Goal: Transaction & Acquisition: Obtain resource

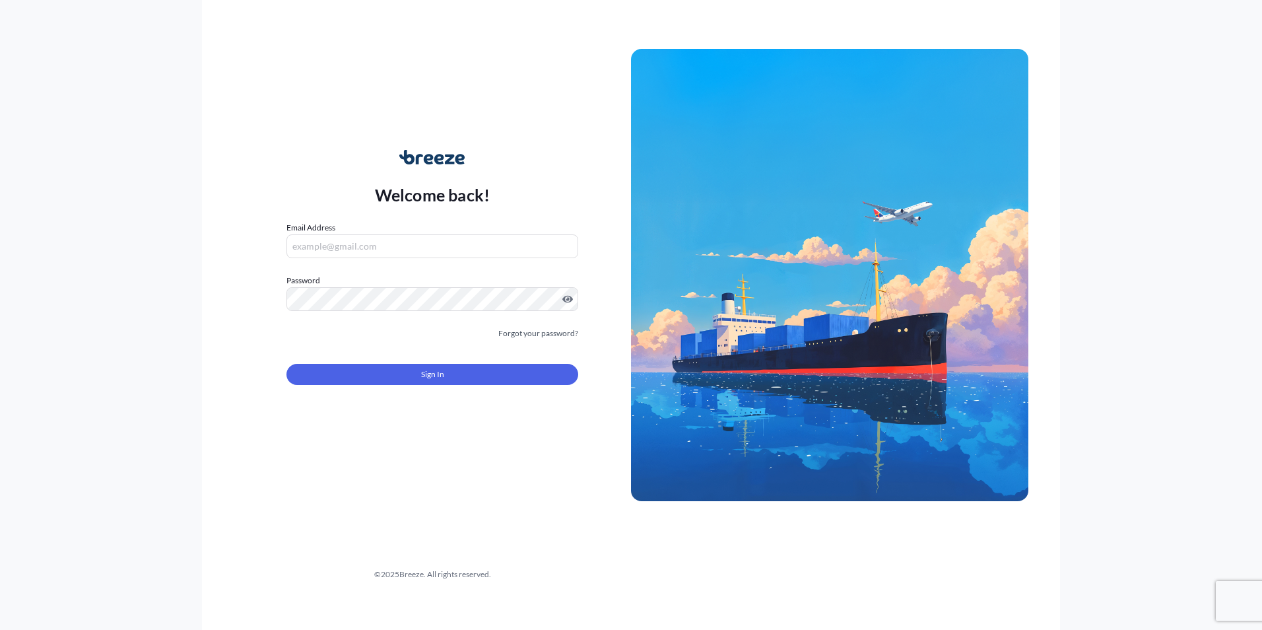
type input "[EMAIL_ADDRESS][DOMAIN_NAME]"
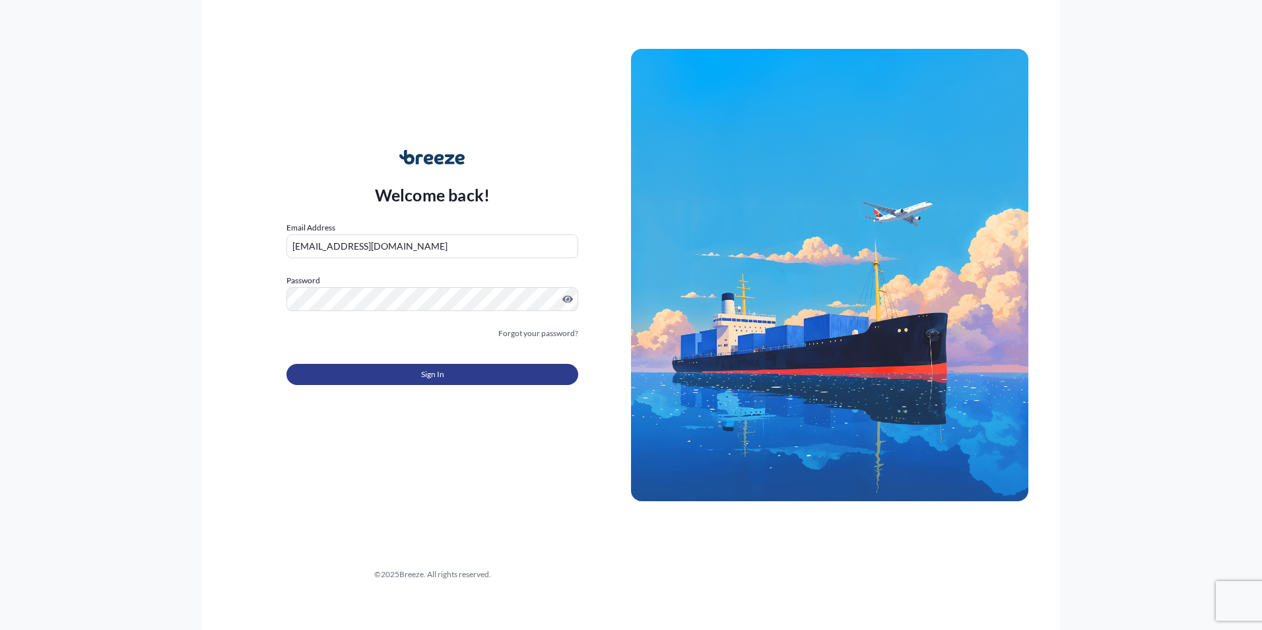
click at [429, 372] on span "Sign In" at bounding box center [432, 374] width 23 height 13
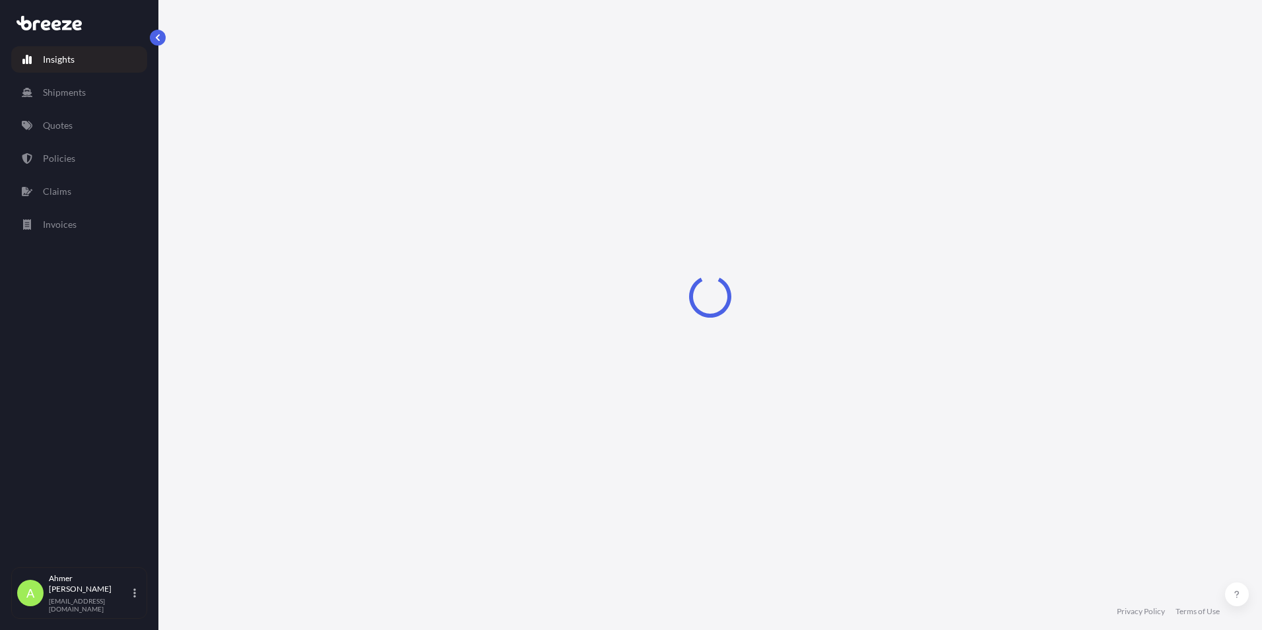
select select "2025"
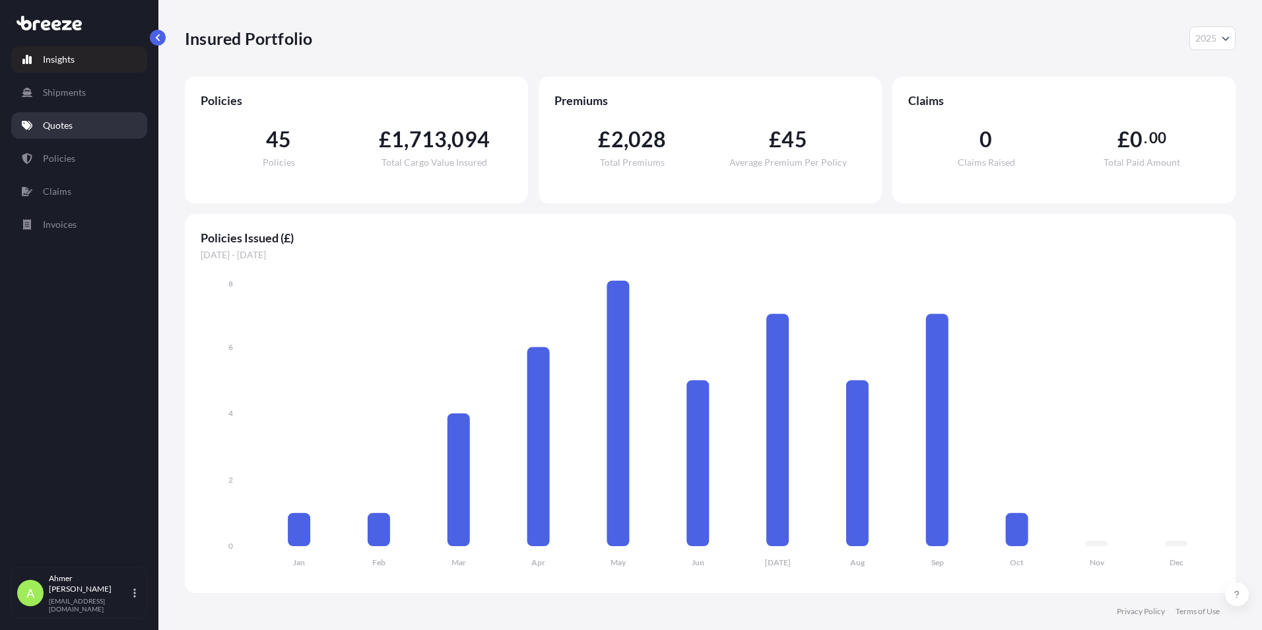
click at [100, 122] on link "Quotes" at bounding box center [79, 125] width 136 height 26
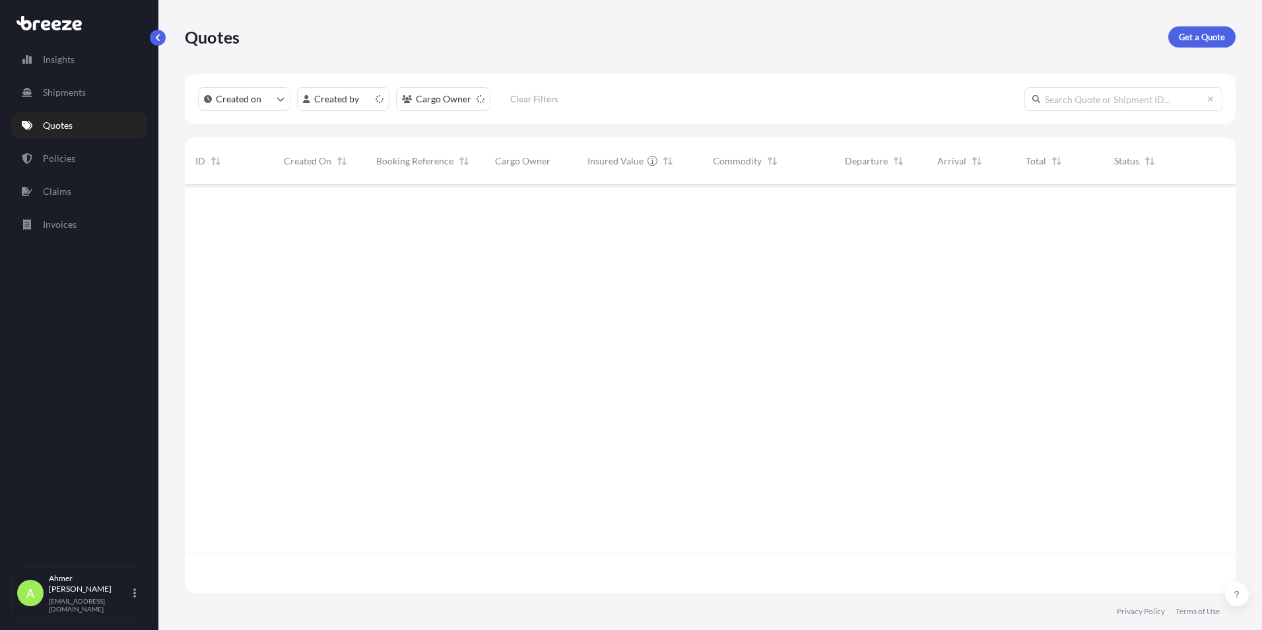
scroll to position [405, 1041]
click at [1220, 35] on p "Get a Quote" at bounding box center [1202, 36] width 46 height 13
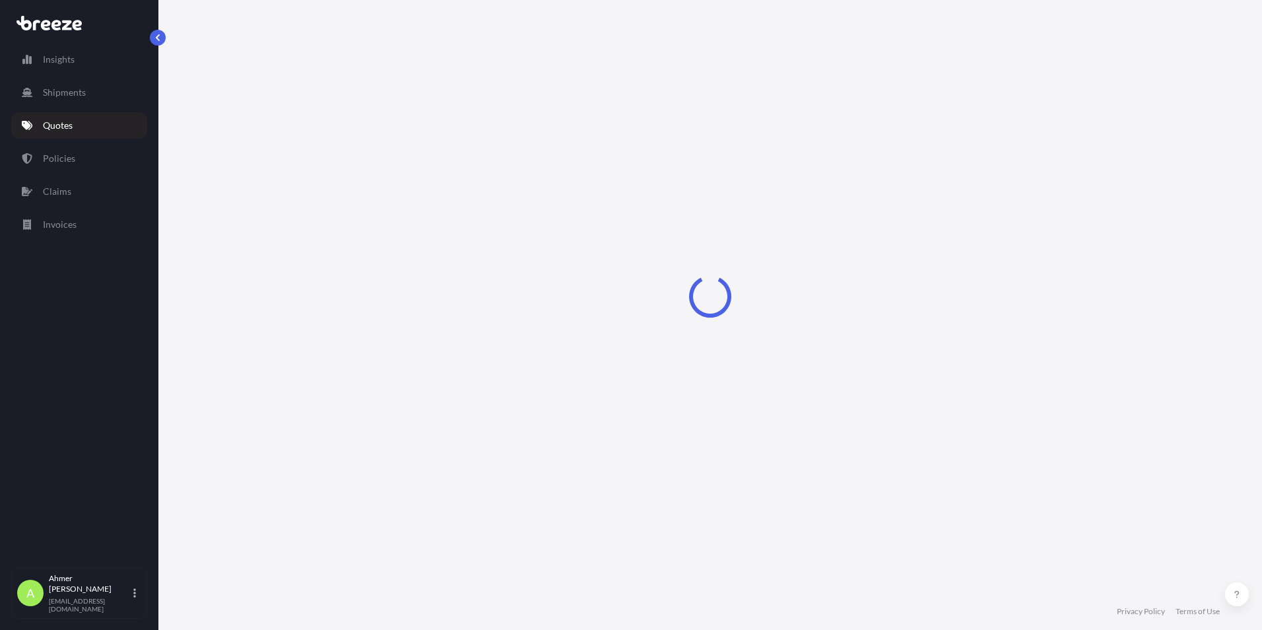
select select "Road"
select select "Air"
select select "1"
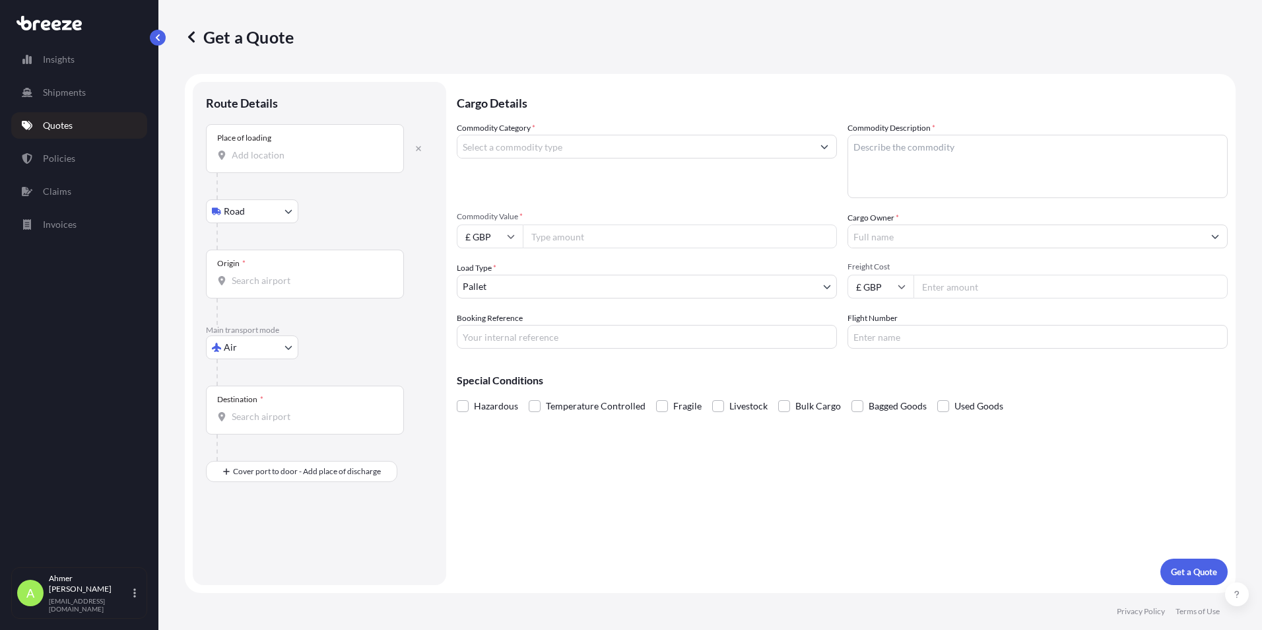
click at [288, 177] on div at bounding box center [324, 186] width 216 height 26
click at [300, 154] on input "Place of loading" at bounding box center [310, 154] width 156 height 13
type input "g"
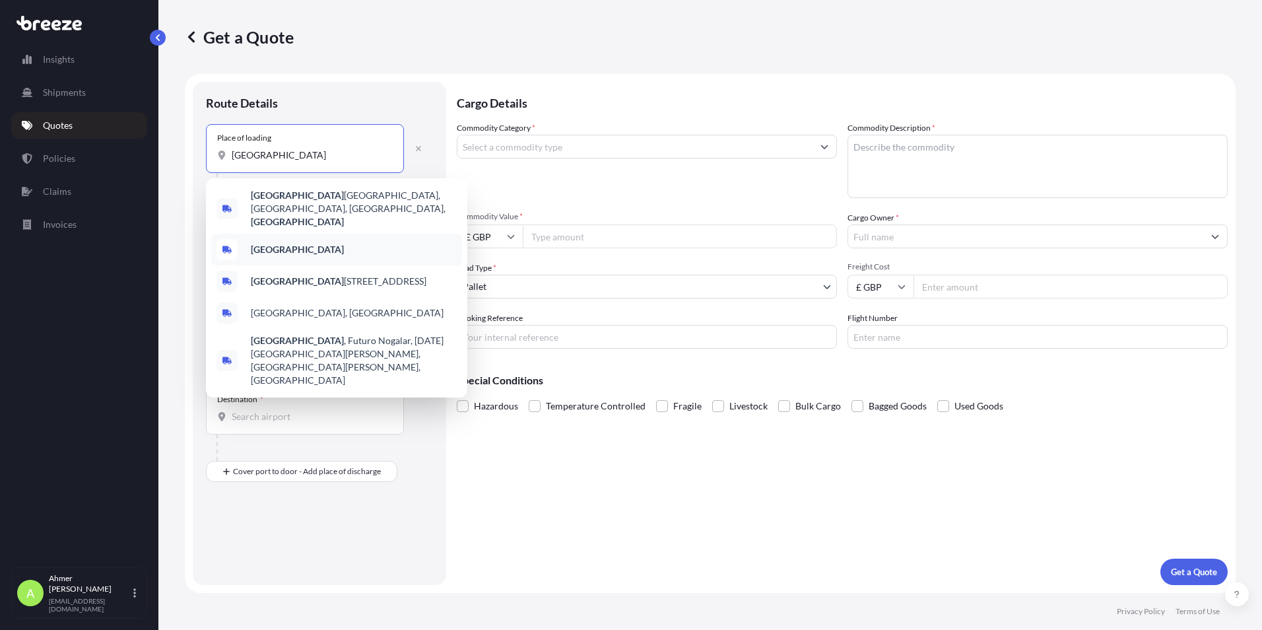
click at [300, 238] on div "[GEOGRAPHIC_DATA]" at bounding box center [336, 250] width 251 height 32
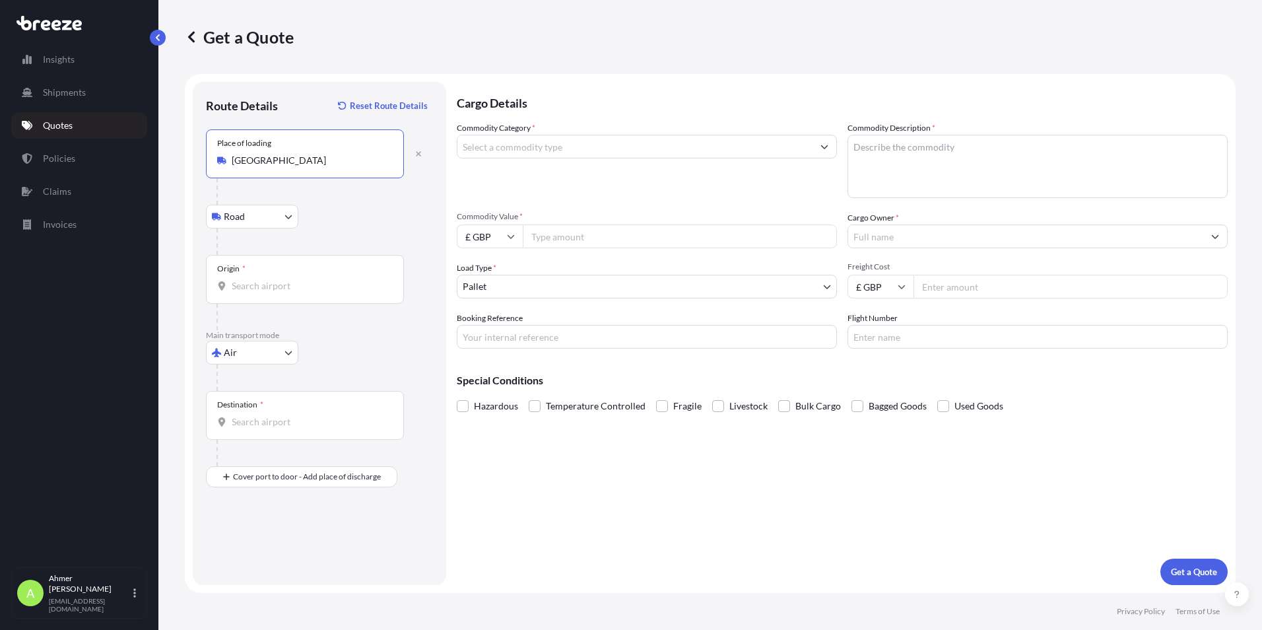
type input "[GEOGRAPHIC_DATA]"
click at [268, 275] on div "Origin *" at bounding box center [305, 279] width 198 height 49
click at [268, 279] on input "Origin *" at bounding box center [310, 285] width 156 height 13
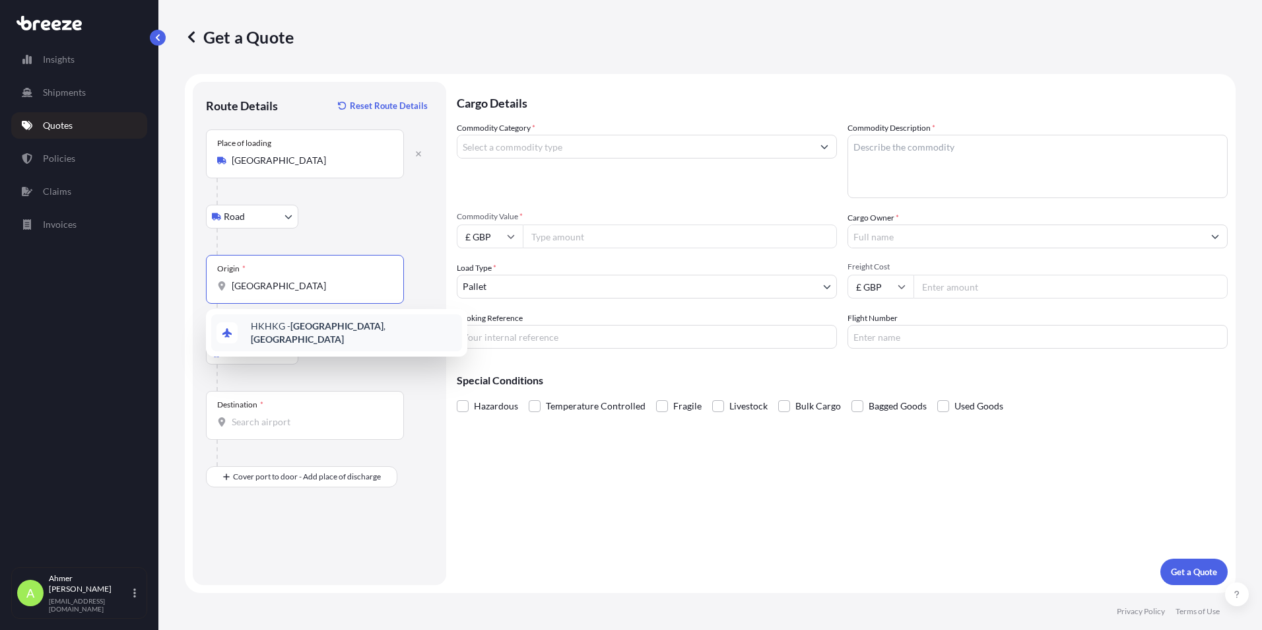
click at [273, 332] on span "HKHKG - [GEOGRAPHIC_DATA] , [GEOGRAPHIC_DATA]" at bounding box center [354, 332] width 206 height 26
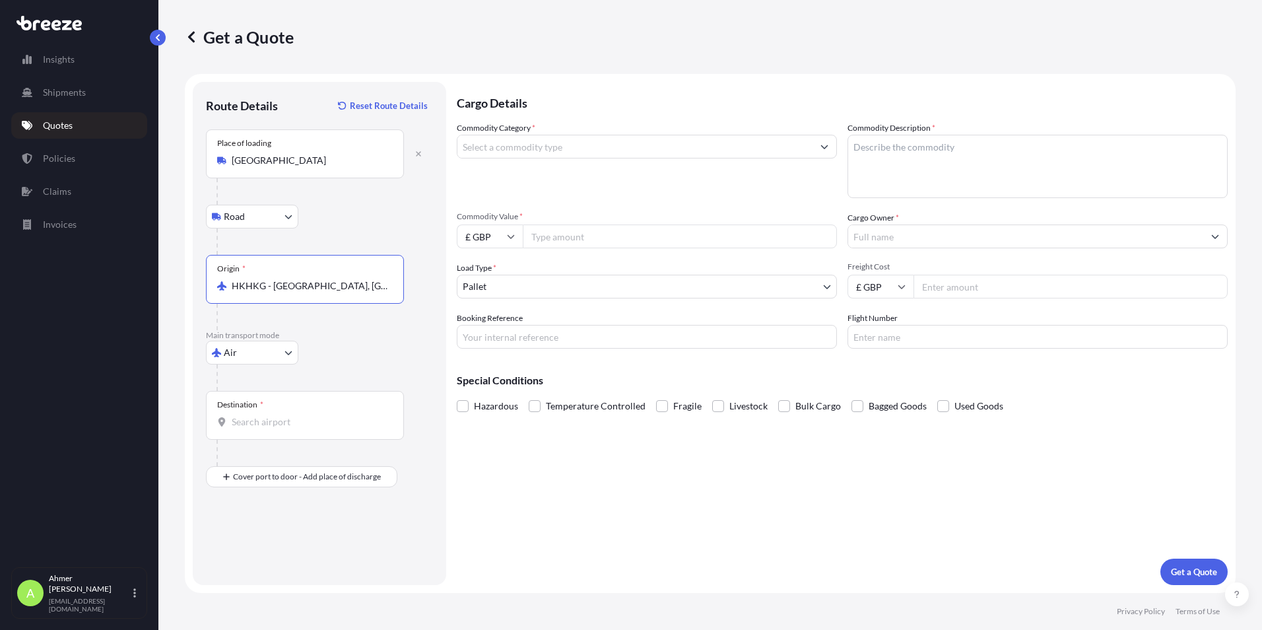
type input "HKHKG - [GEOGRAPHIC_DATA], [GEOGRAPHIC_DATA]"
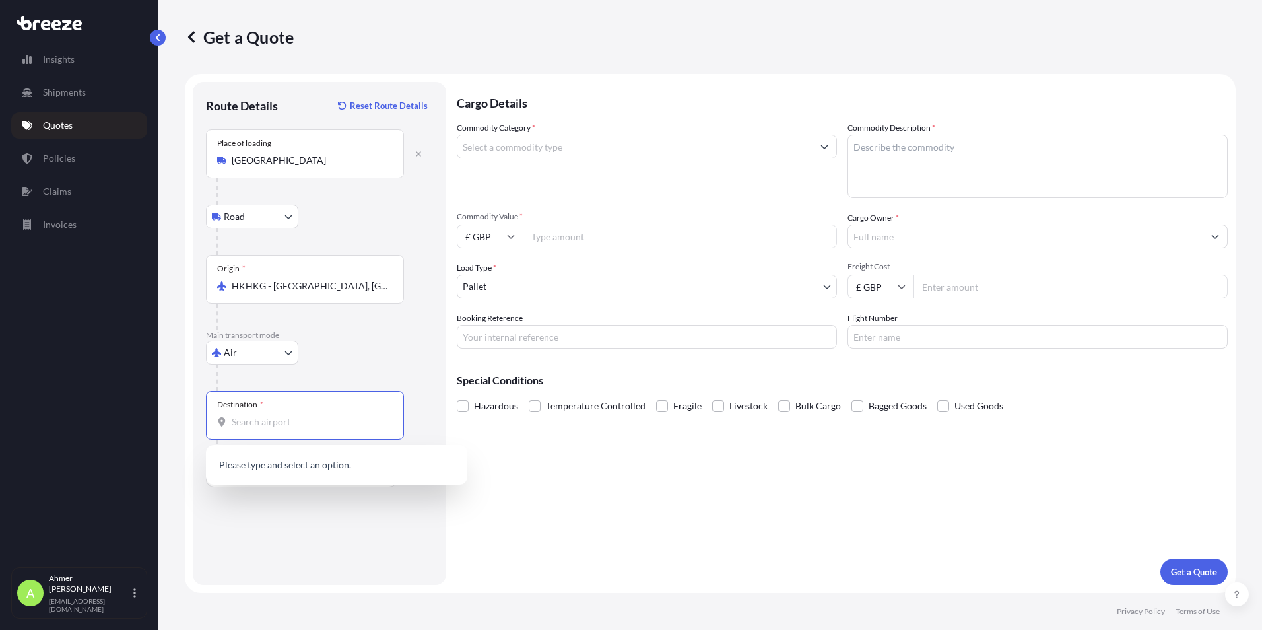
click at [264, 416] on input "Destination *" at bounding box center [310, 421] width 156 height 13
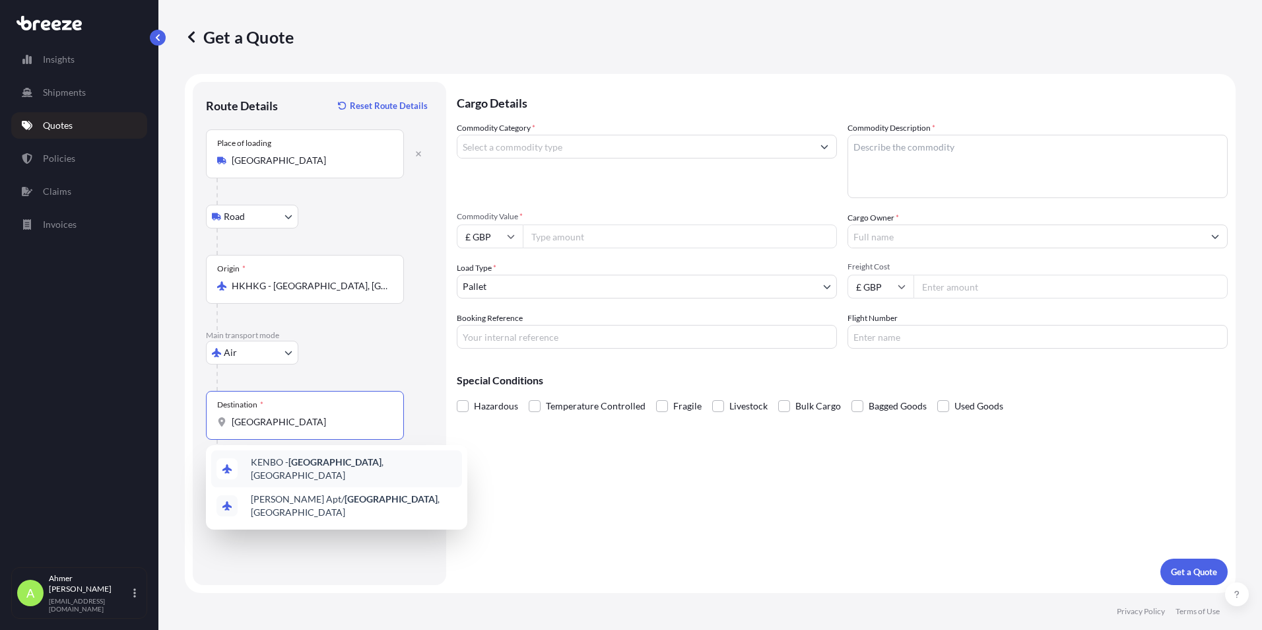
click at [287, 475] on div "[GEOGRAPHIC_DATA] - [GEOGRAPHIC_DATA] , [GEOGRAPHIC_DATA]" at bounding box center [336, 468] width 251 height 37
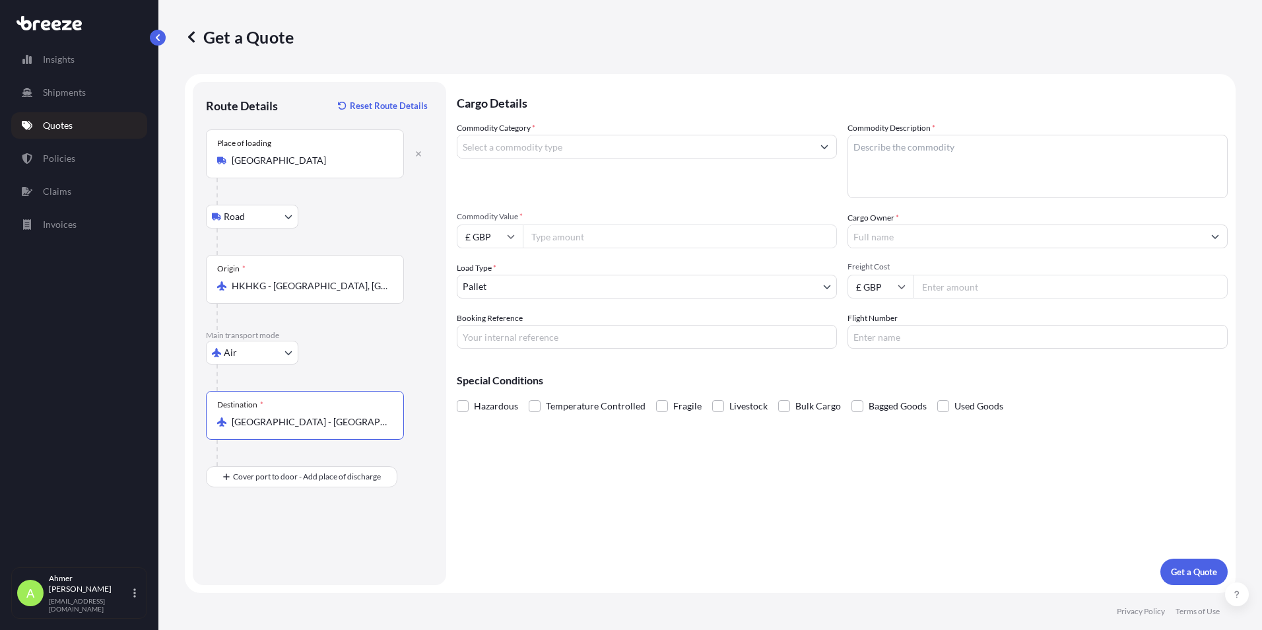
type input "[GEOGRAPHIC_DATA] - [GEOGRAPHIC_DATA], [GEOGRAPHIC_DATA]"
click at [556, 149] on input "Commodity Category *" at bounding box center [634, 147] width 355 height 24
drag, startPoint x: 541, startPoint y: 147, endPoint x: 108, endPoint y: 145, distance: 432.9
click at [108, 145] on div "Insights Shipments Quotes Policies Claims Invoices A [PERSON_NAME] [PERSON_NAME…" at bounding box center [631, 315] width 1262 height 630
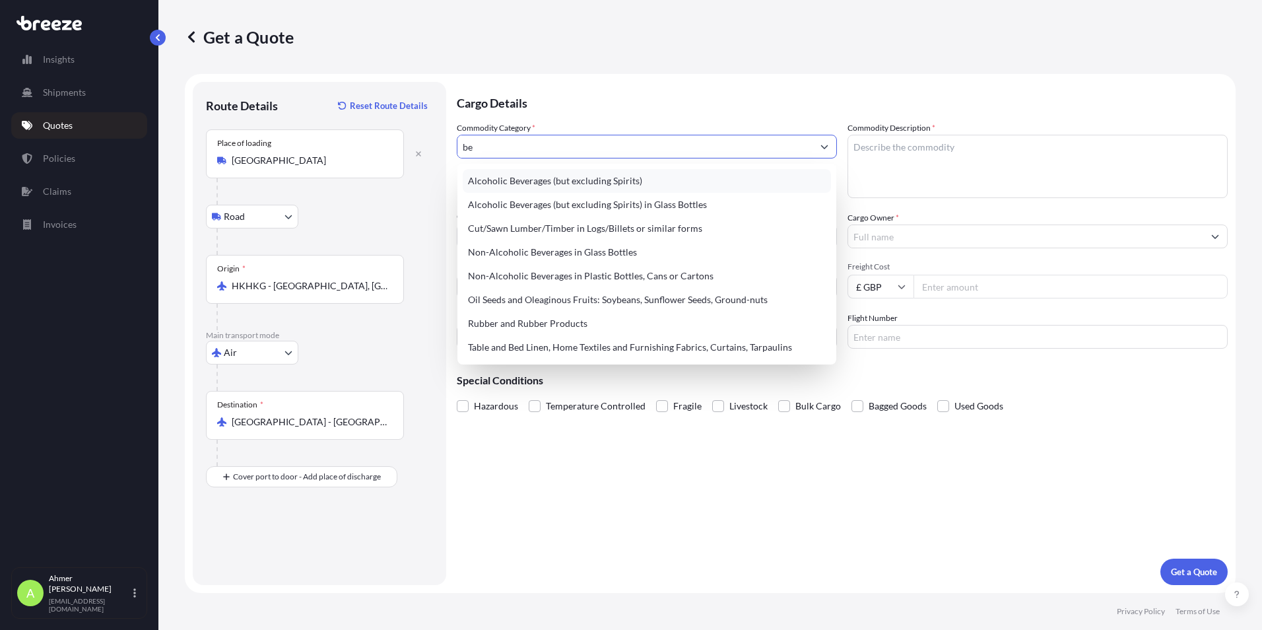
type input "b"
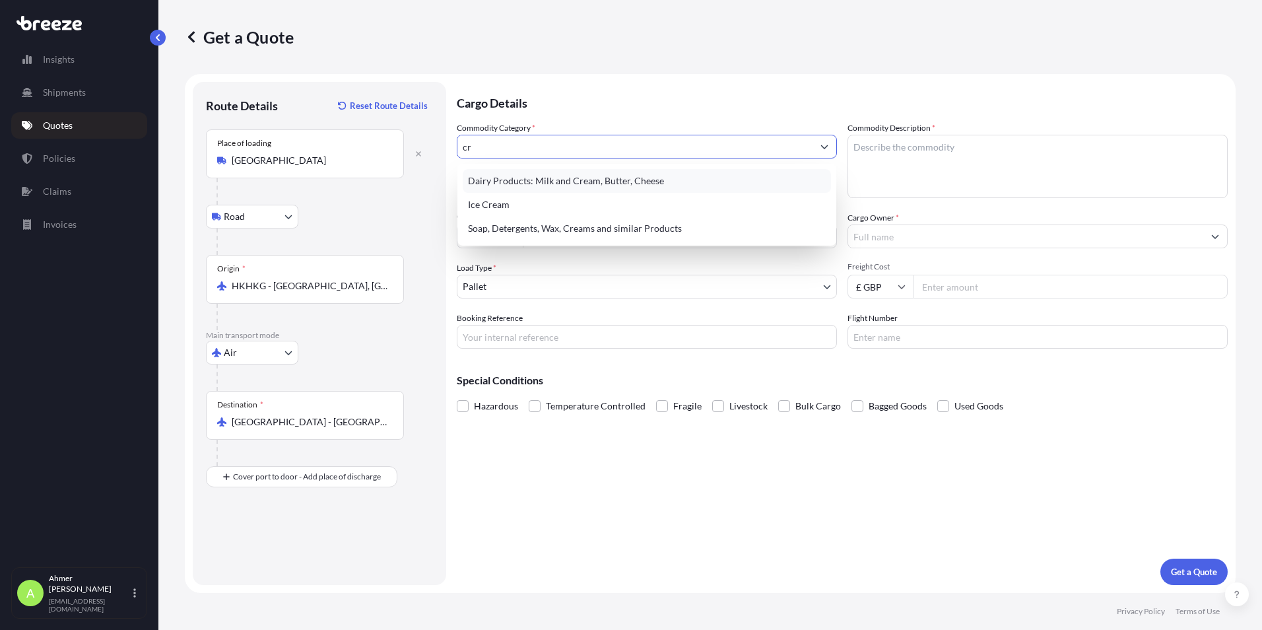
type input "c"
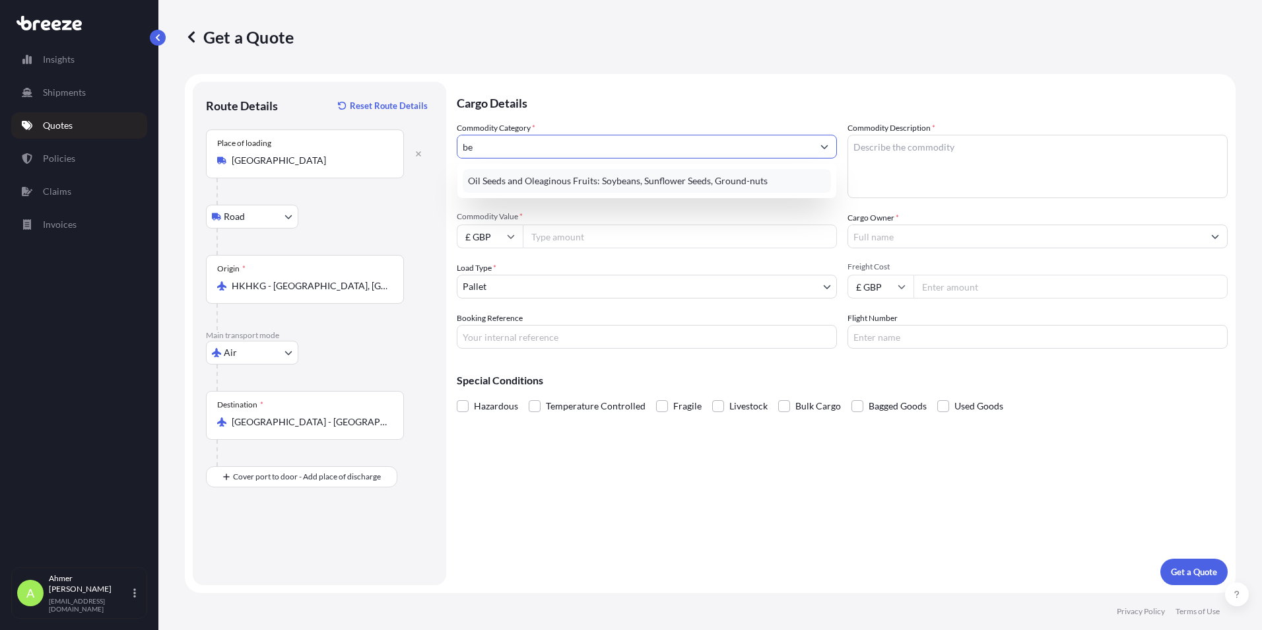
type input "b"
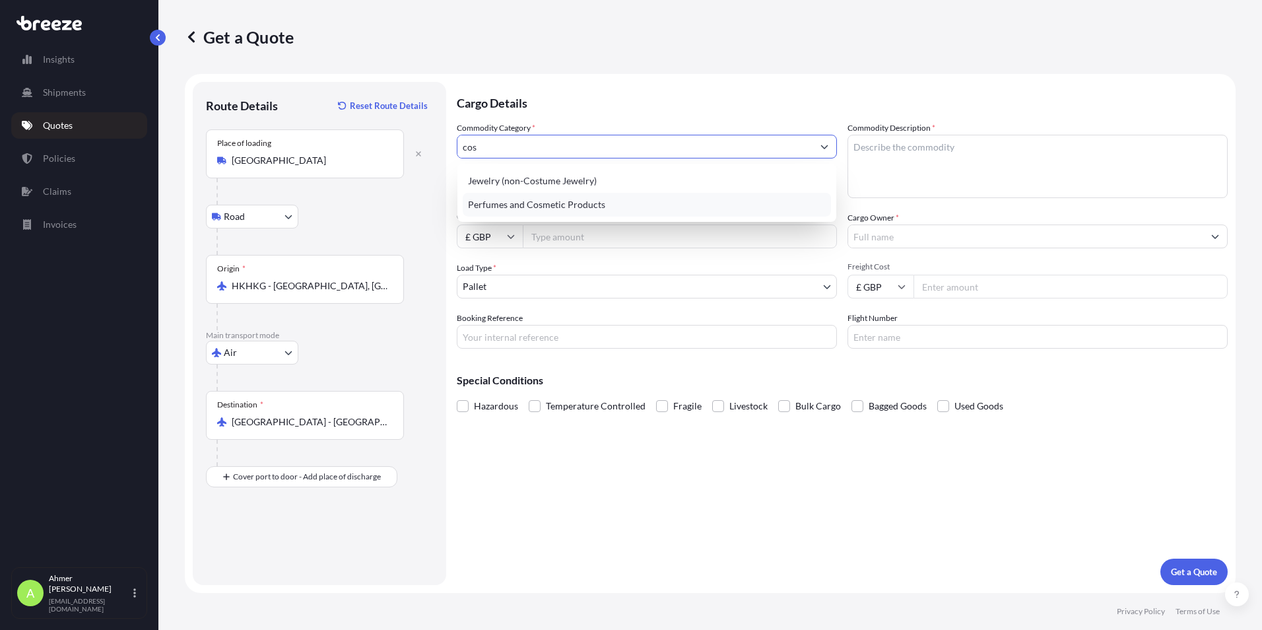
click at [562, 210] on div "Perfumes and Cosmetic Products" at bounding box center [647, 205] width 368 height 24
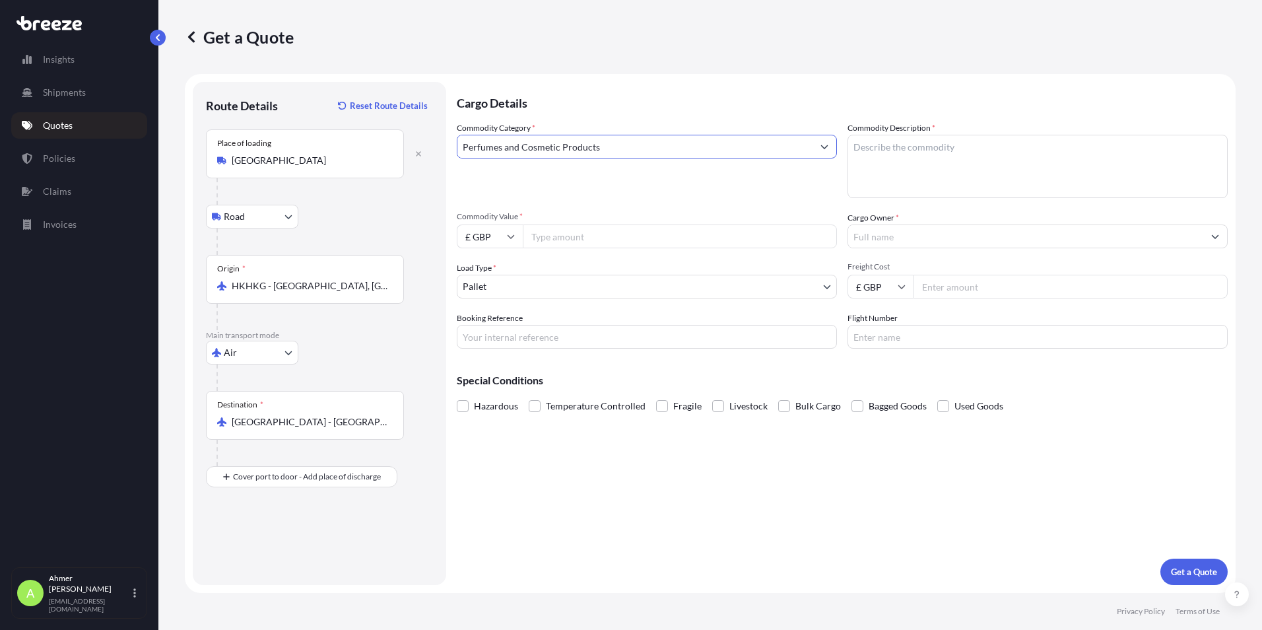
type input "Perfumes and Cosmetic Products"
click at [579, 231] on input "Commodity Value *" at bounding box center [680, 236] width 314 height 24
click at [679, 294] on body "Insights Shipments Quotes Policies Claims Invoices A [PERSON_NAME] [PERSON_NAME…" at bounding box center [631, 315] width 1262 height 630
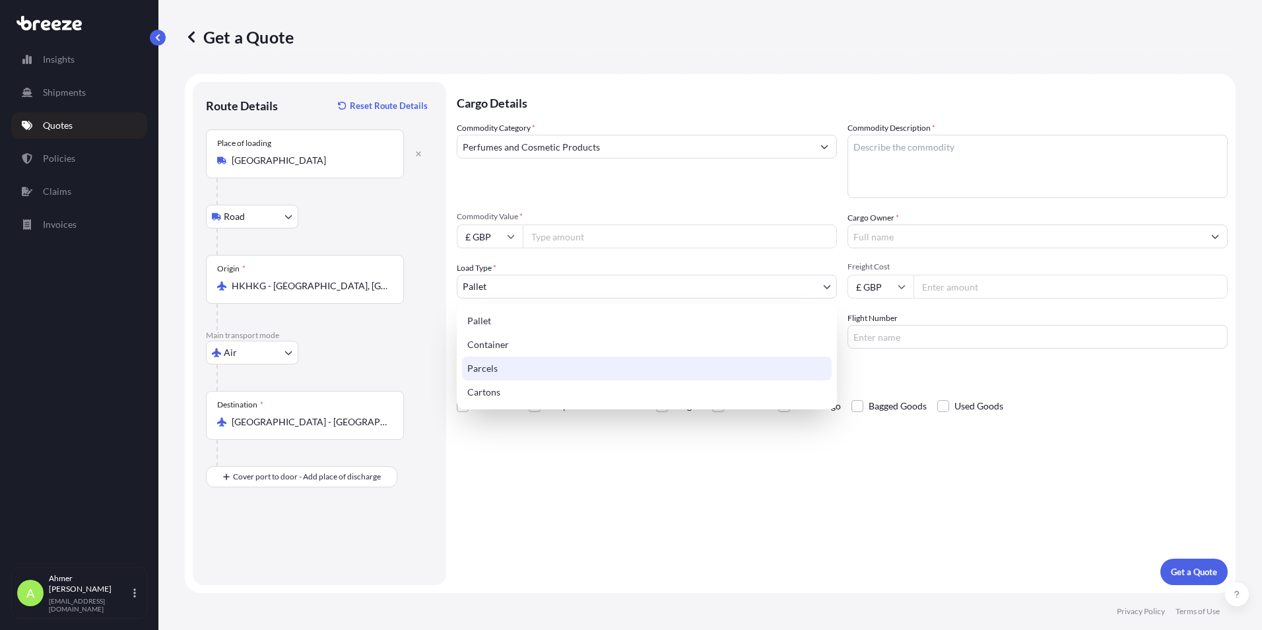
click at [648, 371] on div "Parcels" at bounding box center [647, 368] width 370 height 24
click at [632, 284] on body "Insights Shipments Quotes Policies Claims Invoices A [PERSON_NAME] [PERSON_NAME…" at bounding box center [631, 315] width 1262 height 630
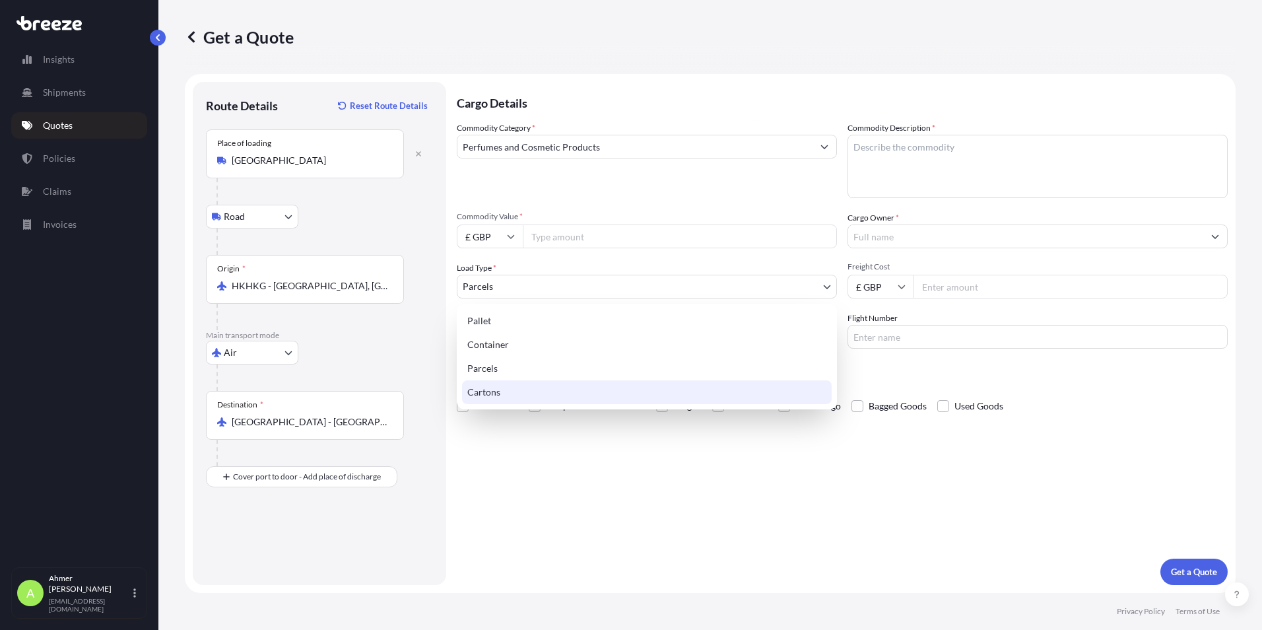
click at [570, 387] on div "Cartons" at bounding box center [647, 392] width 370 height 24
select select "4"
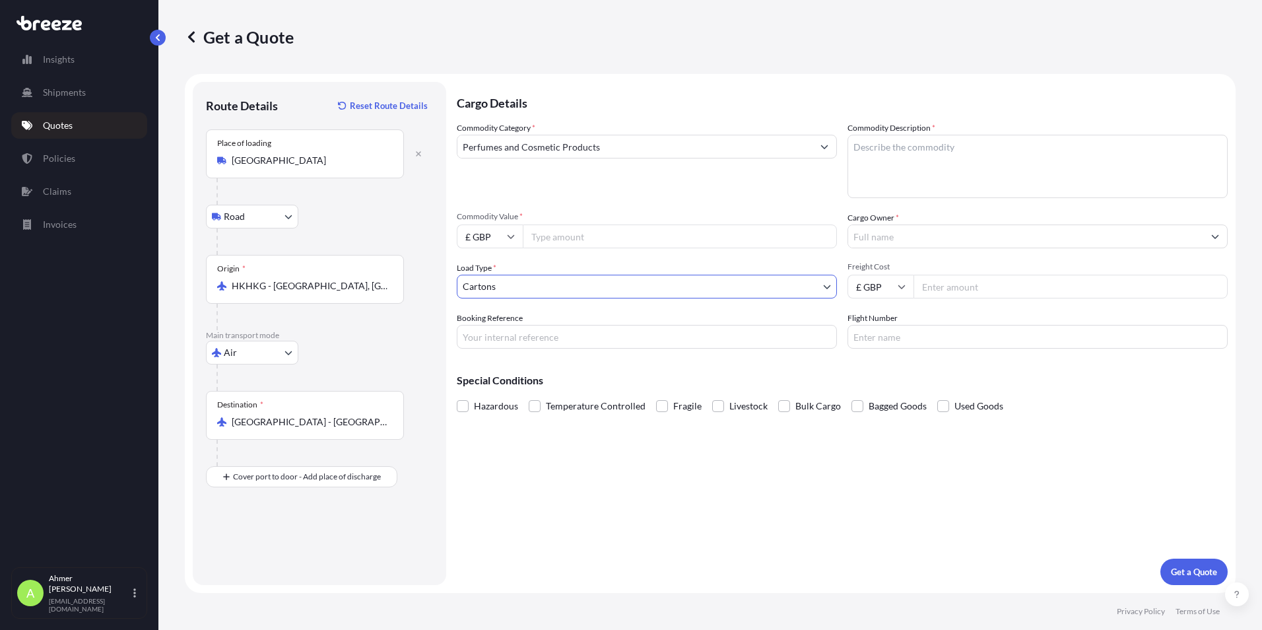
click at [1012, 170] on textarea "Commodity Description *" at bounding box center [1037, 166] width 380 height 63
type textarea "Cosmetics"
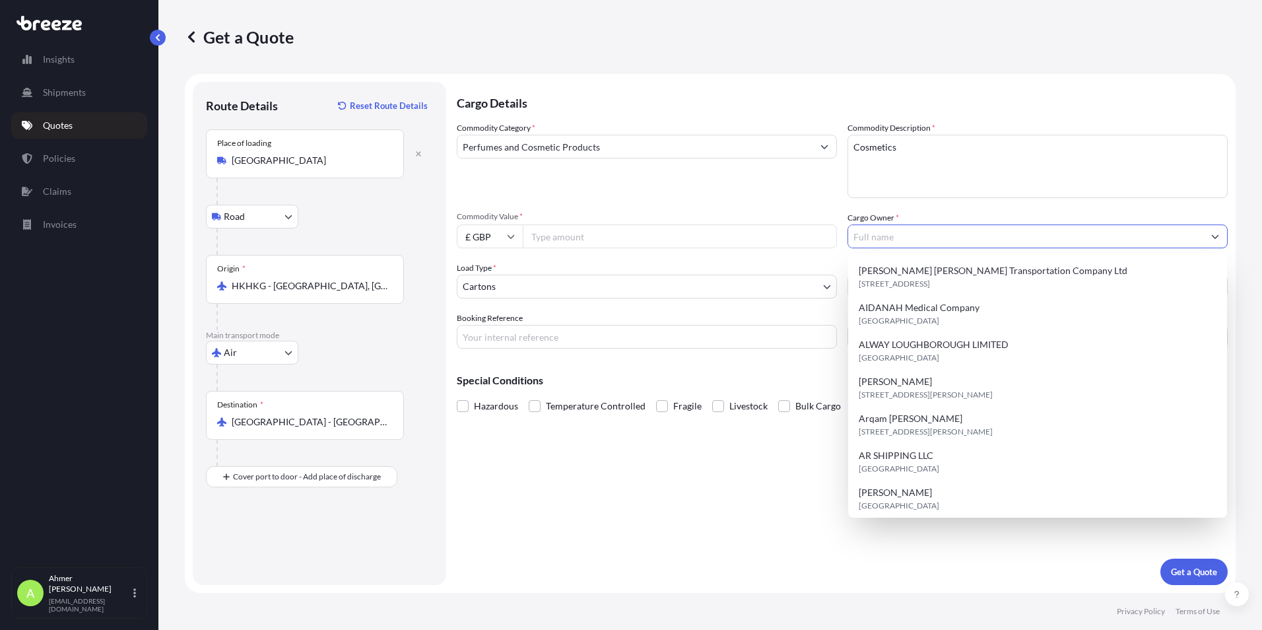
click at [957, 240] on input "Cargo Owner *" at bounding box center [1025, 236] width 355 height 24
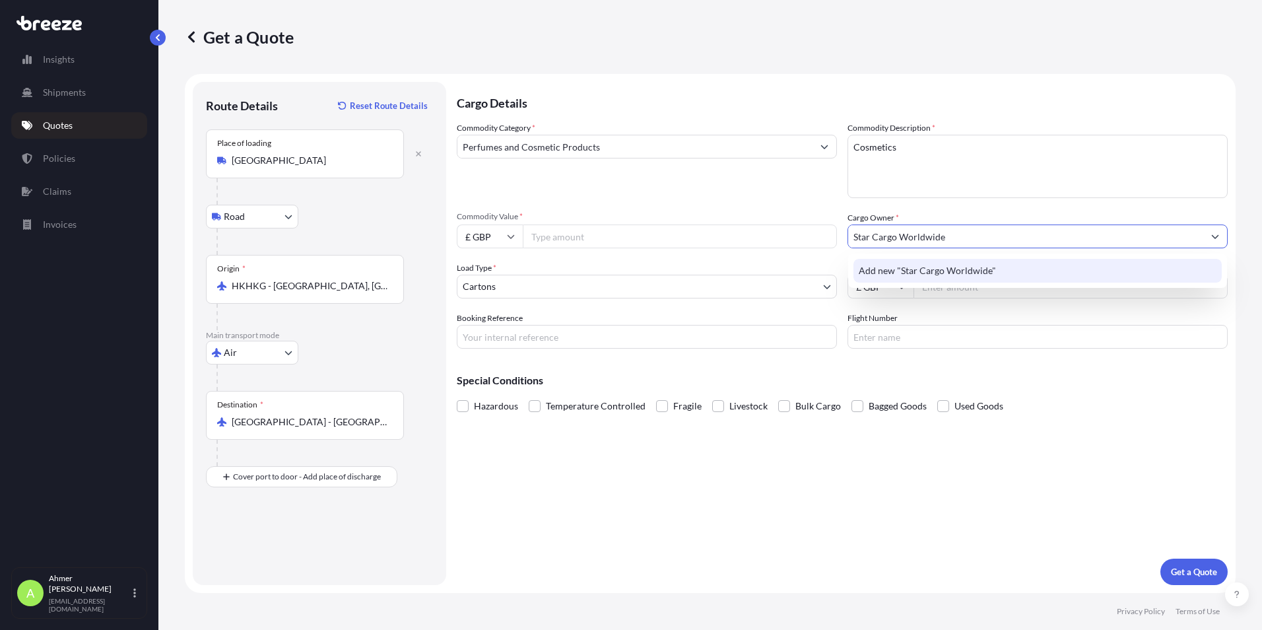
type input "Star Cargo Worldwide"
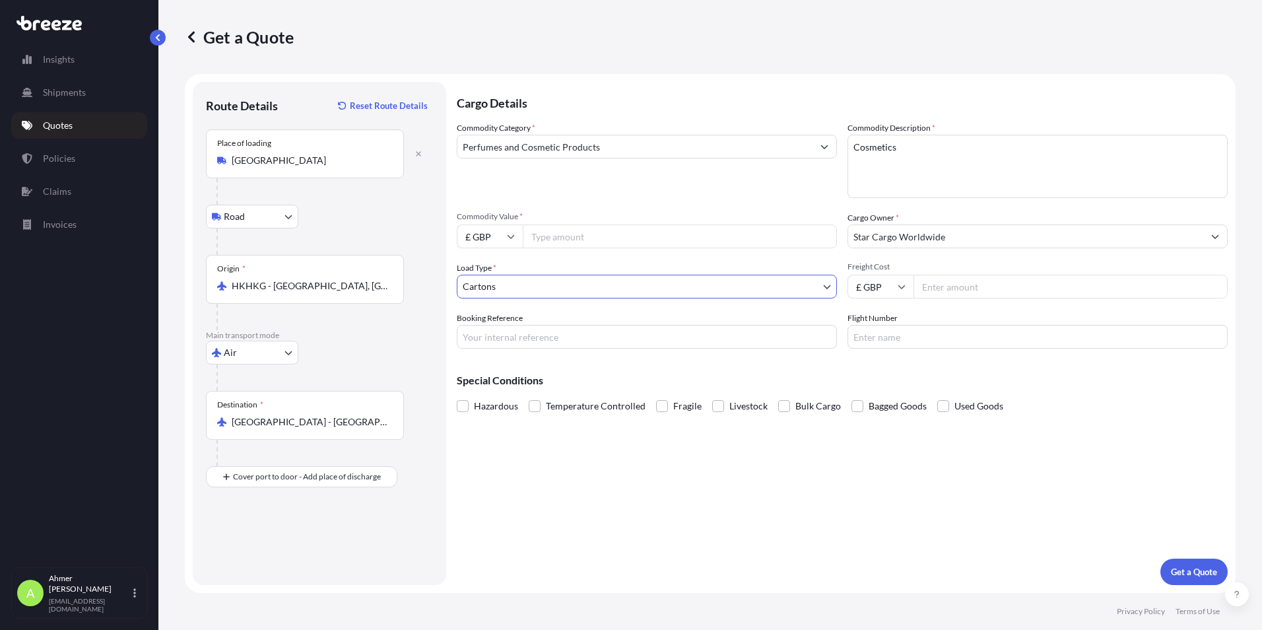
click at [905, 291] on input "£ GBP" at bounding box center [880, 287] width 66 height 24
click at [874, 376] on div "$ USD" at bounding box center [880, 378] width 55 height 25
type input "$ USD"
click at [952, 285] on input "Freight Cost" at bounding box center [1070, 287] width 314 height 24
type input "48000"
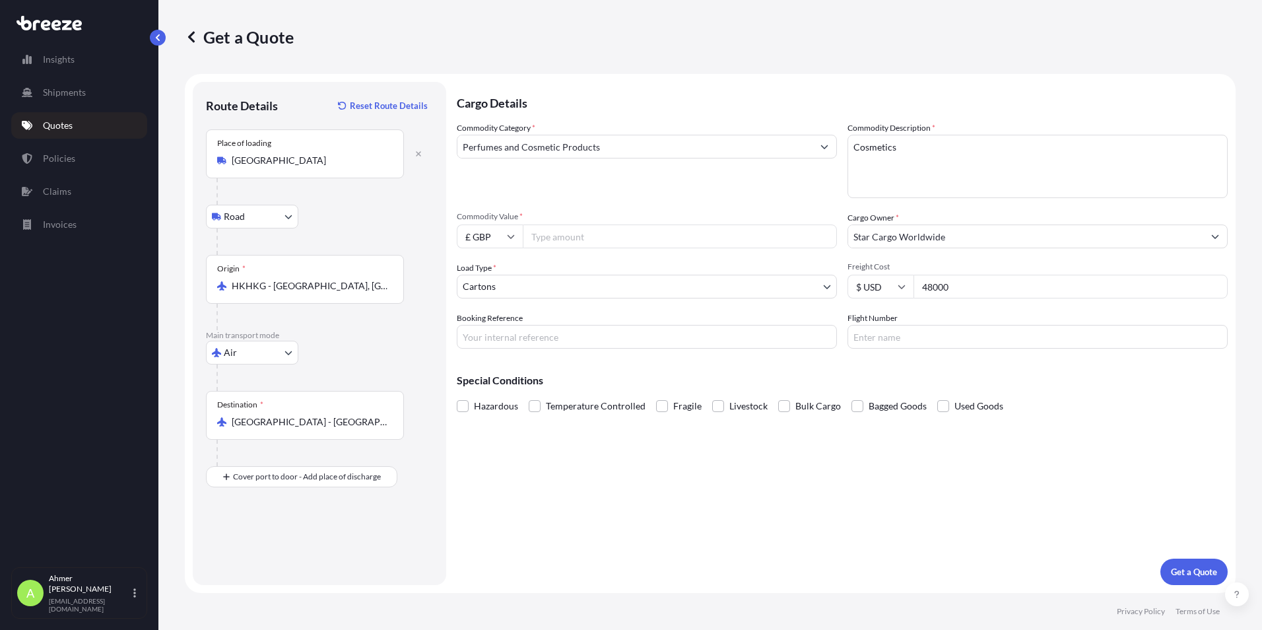
click at [818, 552] on div "Cargo Details Commodity Category * Perfumes and Cosmetic Products Commodity Des…" at bounding box center [842, 333] width 771 height 503
click at [1189, 575] on p "Get a Quote" at bounding box center [1194, 571] width 46 height 13
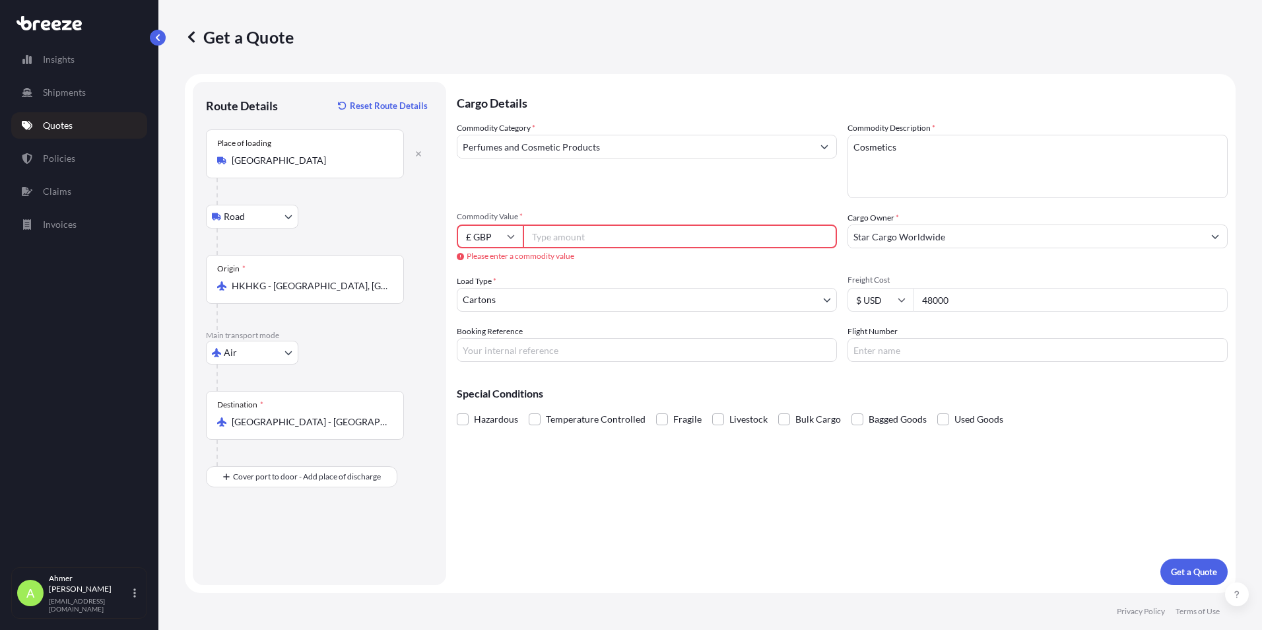
click at [656, 234] on input "Commodity Value *" at bounding box center [680, 236] width 314 height 24
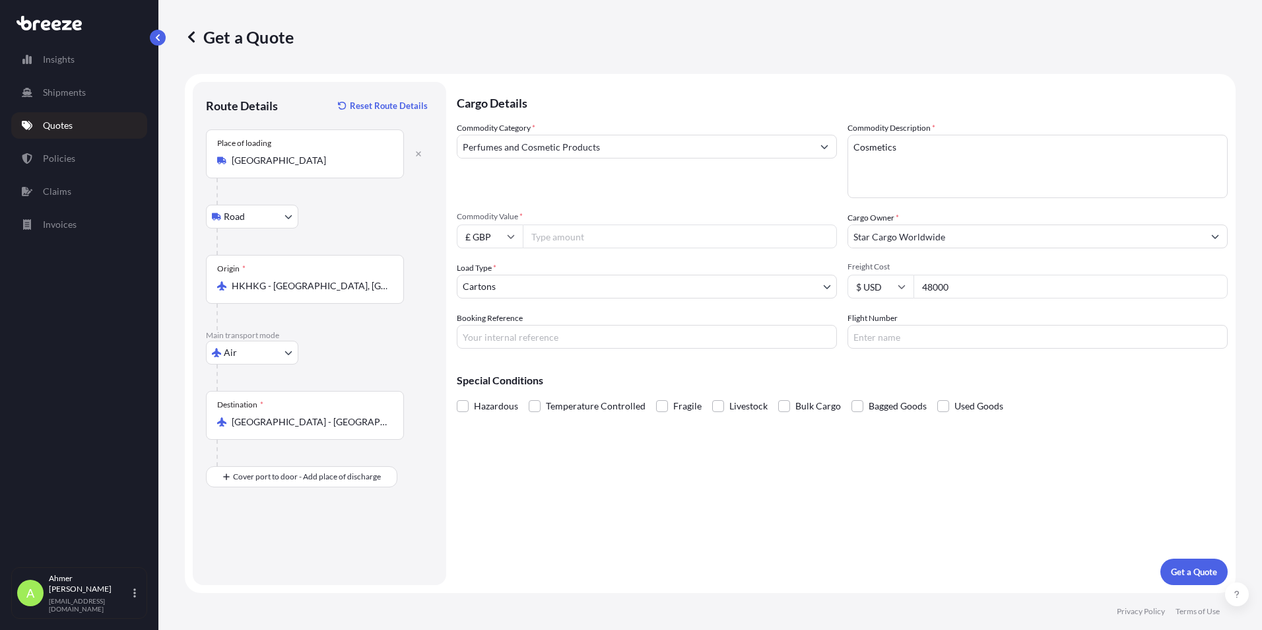
click at [467, 232] on input "£ GBP" at bounding box center [490, 236] width 66 height 24
click at [492, 328] on div "$ USD" at bounding box center [489, 327] width 55 height 25
type input "$ USD"
click at [982, 287] on input "48000" at bounding box center [1070, 287] width 314 height 24
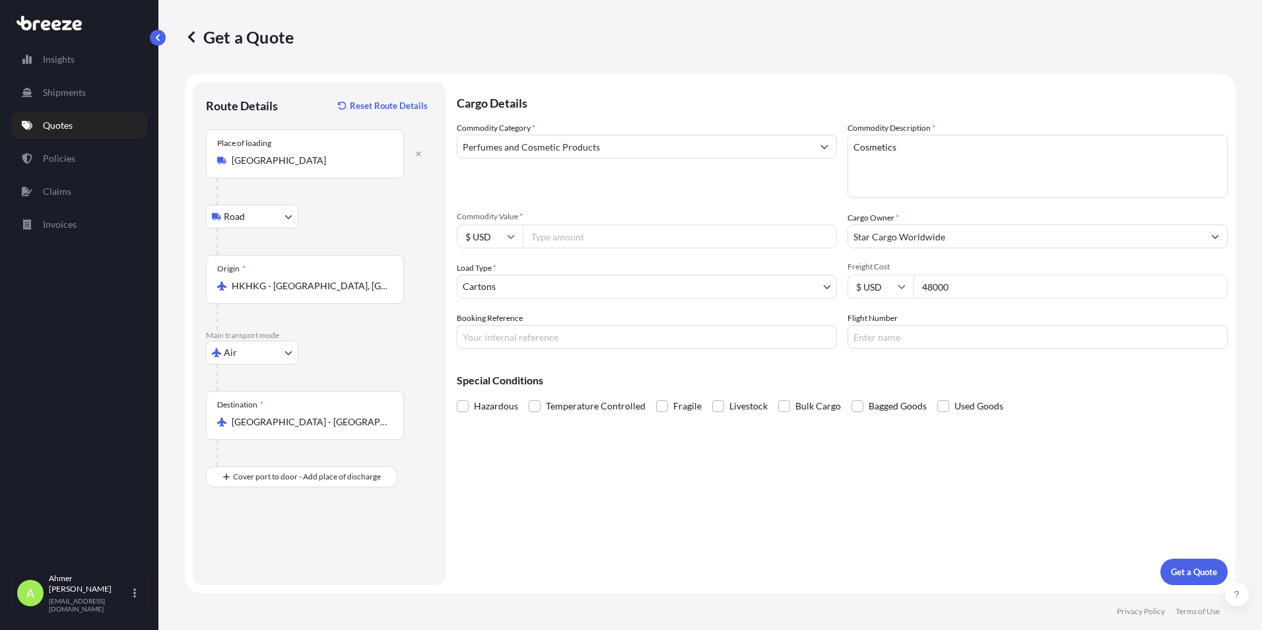
click at [947, 287] on input "48000" at bounding box center [1070, 287] width 314 height 24
click at [921, 288] on input "48000" at bounding box center [1070, 287] width 314 height 24
click at [945, 288] on input "48000" at bounding box center [1070, 287] width 314 height 24
click at [944, 288] on input "48000" at bounding box center [1070, 287] width 314 height 24
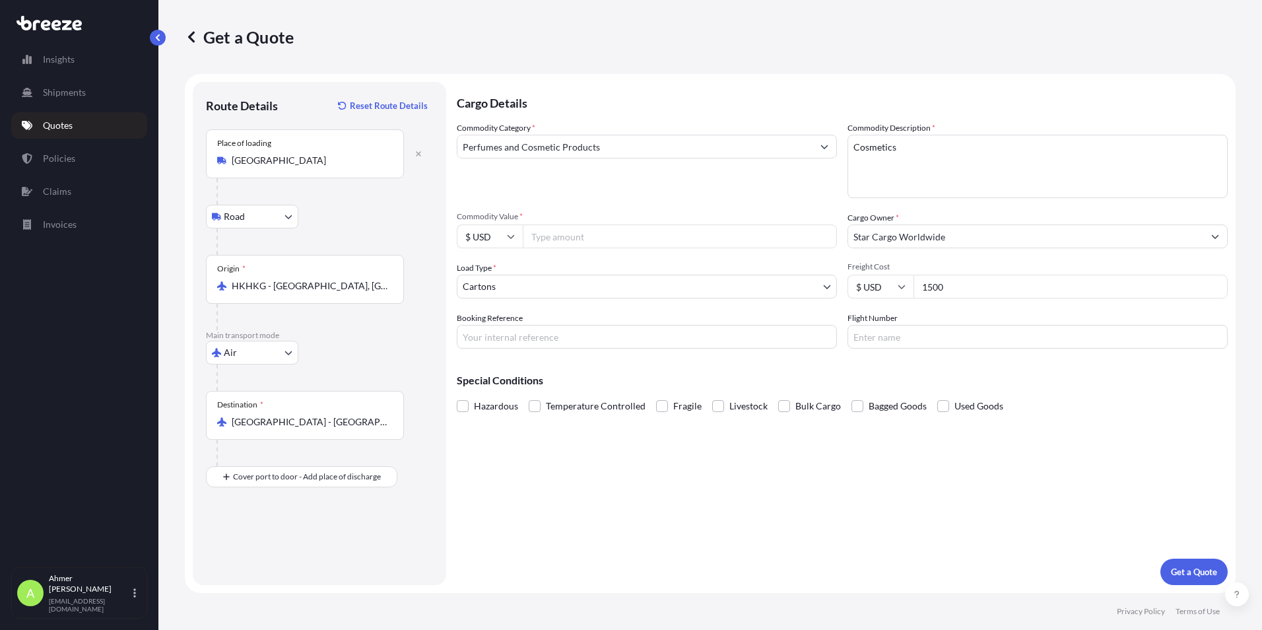
type input "1500"
click at [667, 226] on input "Commodity Value *" at bounding box center [680, 236] width 314 height 24
type input "48000"
click at [846, 468] on div "Cargo Details Commodity Category * Perfumes and Cosmetic Products Commodity Des…" at bounding box center [842, 333] width 771 height 503
drag, startPoint x: 991, startPoint y: 284, endPoint x: 556, endPoint y: 281, distance: 435.6
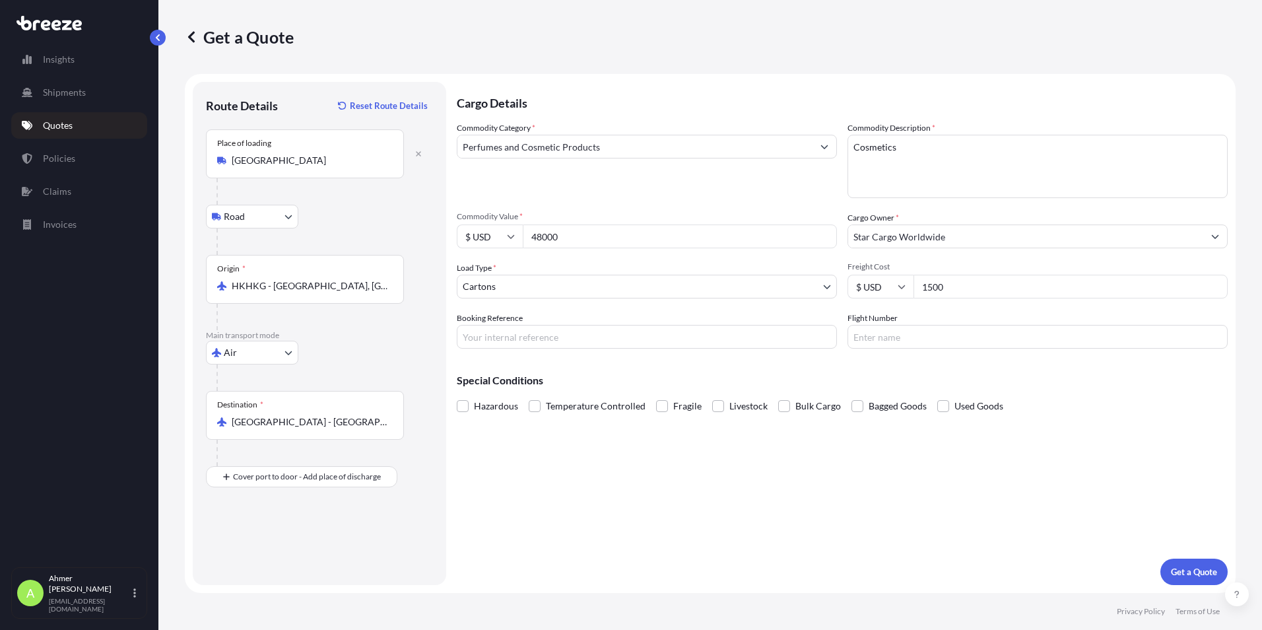
click at [556, 281] on div "Commodity Category * Perfumes and Cosmetic Products Commodity Description * Cos…" at bounding box center [842, 234] width 771 height 227
drag, startPoint x: 720, startPoint y: 290, endPoint x: 587, endPoint y: 291, distance: 133.3
click at [602, 290] on div "Commodity Category * Perfumes and Cosmetic Products Commodity Description * Cos…" at bounding box center [842, 234] width 771 height 227
type input "3000"
drag, startPoint x: 764, startPoint y: 488, endPoint x: 973, endPoint y: 549, distance: 217.8
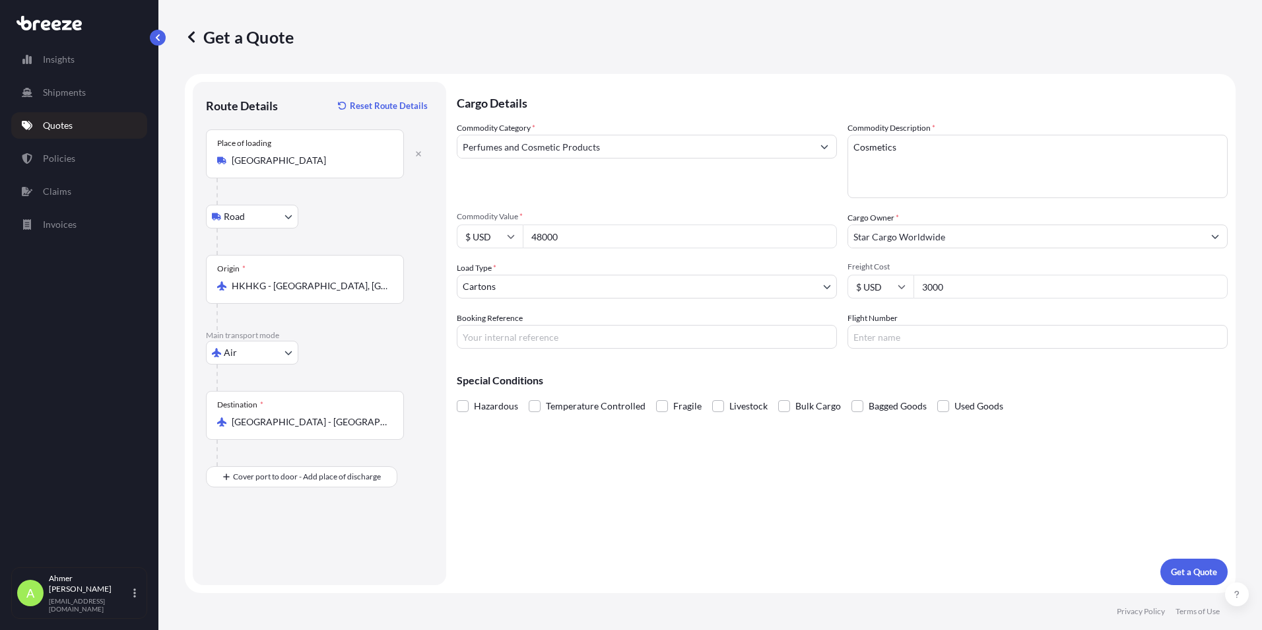
click at [766, 490] on div "Cargo Details Commodity Category * Perfumes and Cosmetic Products Commodity Des…" at bounding box center [842, 333] width 771 height 503
click at [1202, 551] on div "Cargo Details Commodity Category * Perfumes and Cosmetic Products Commodity Des…" at bounding box center [842, 333] width 771 height 503
click at [1190, 566] on p "Get a Quote" at bounding box center [1194, 571] width 46 height 13
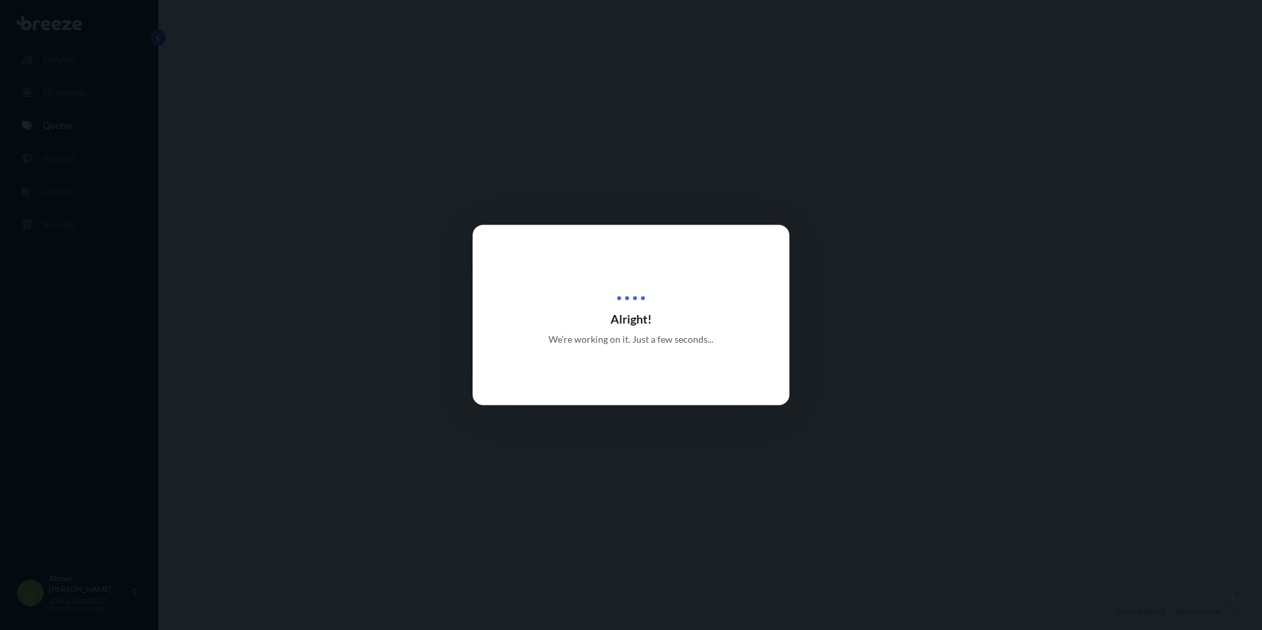
select select "Road"
select select "Air"
select select "4"
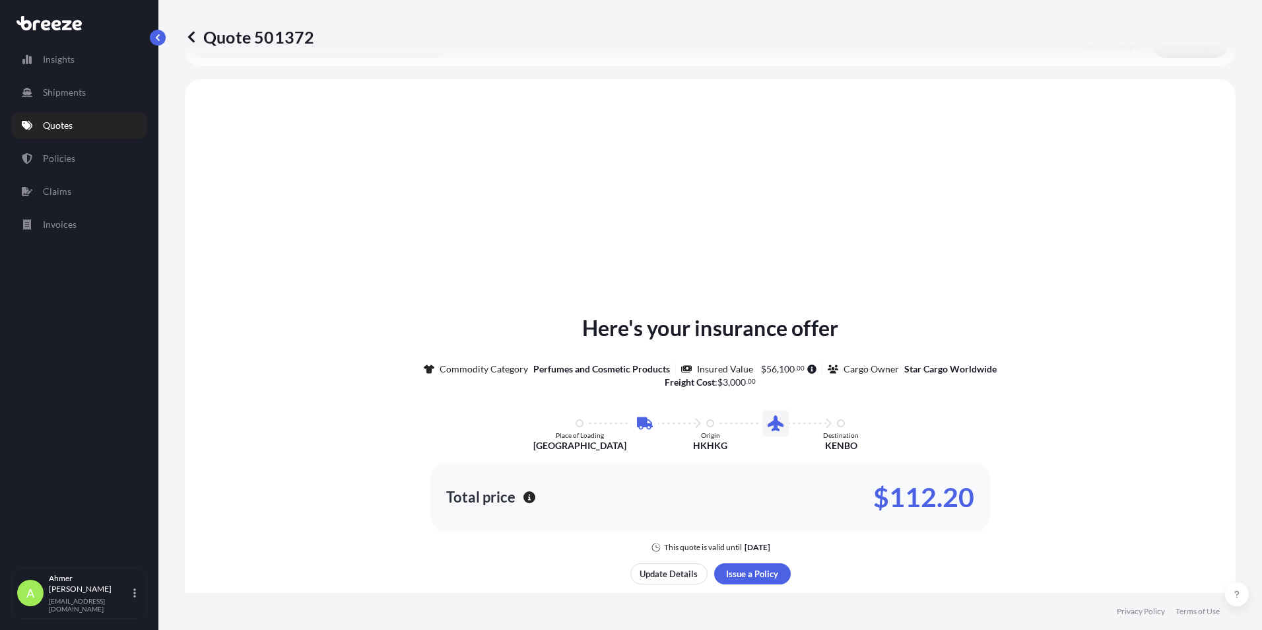
scroll to position [384, 0]
